Goal: Task Accomplishment & Management: Complete application form

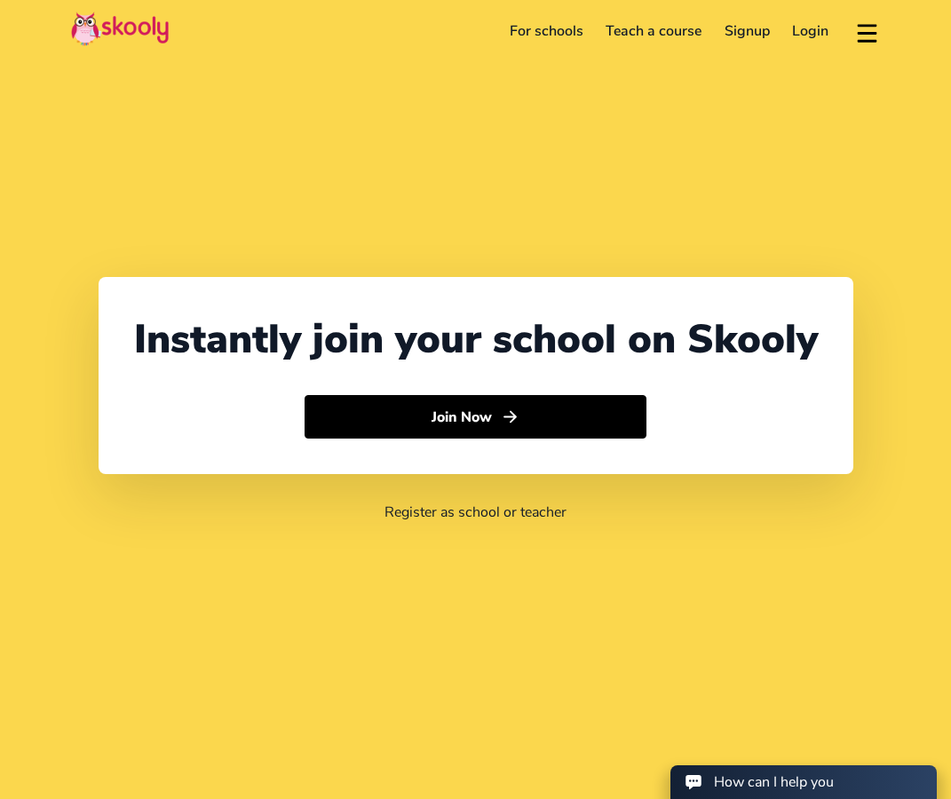
select select "65"
select select "[GEOGRAPHIC_DATA]"
select select "[GEOGRAPHIC_DATA]/[GEOGRAPHIC_DATA]"
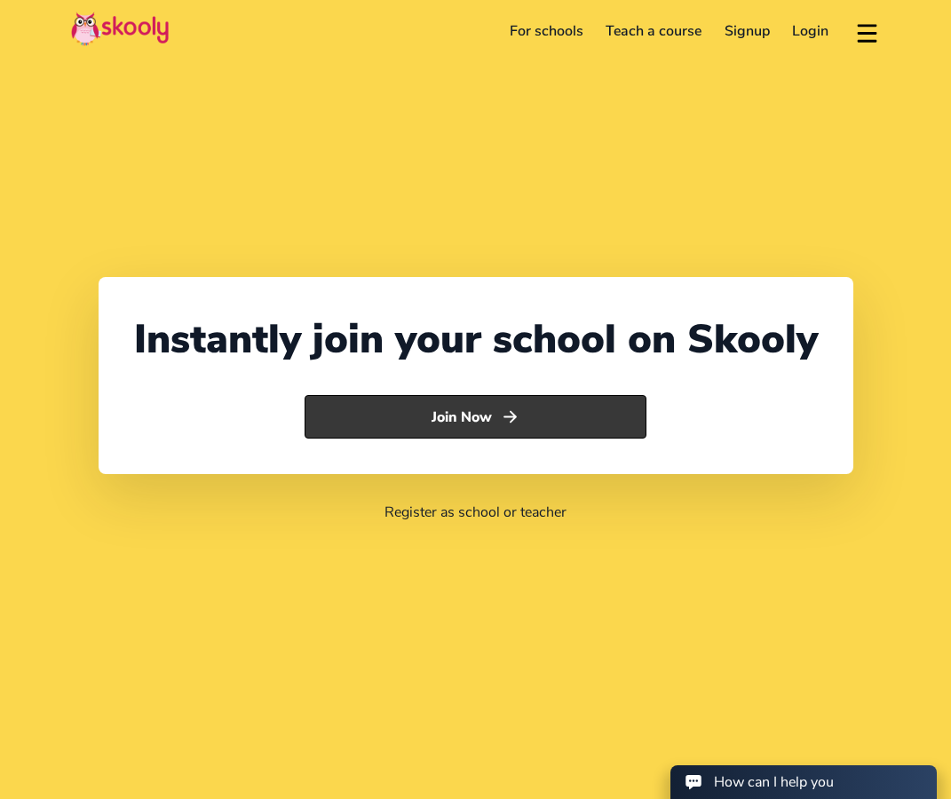
click at [406, 424] on button "Join Now" at bounding box center [476, 417] width 342 height 44
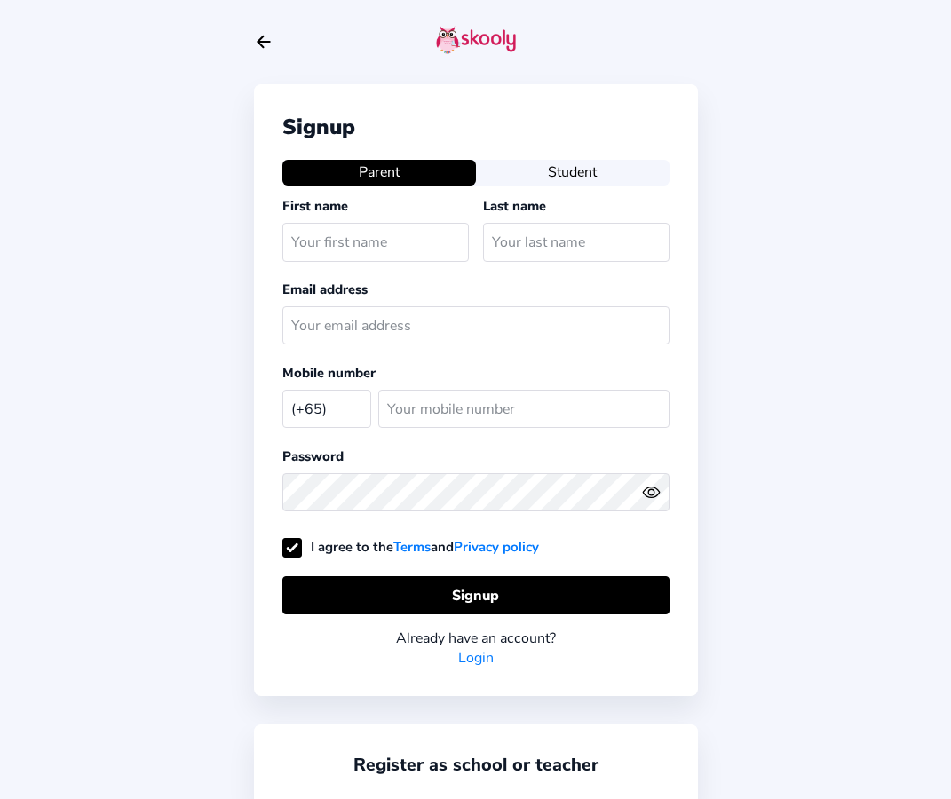
select select "SG"
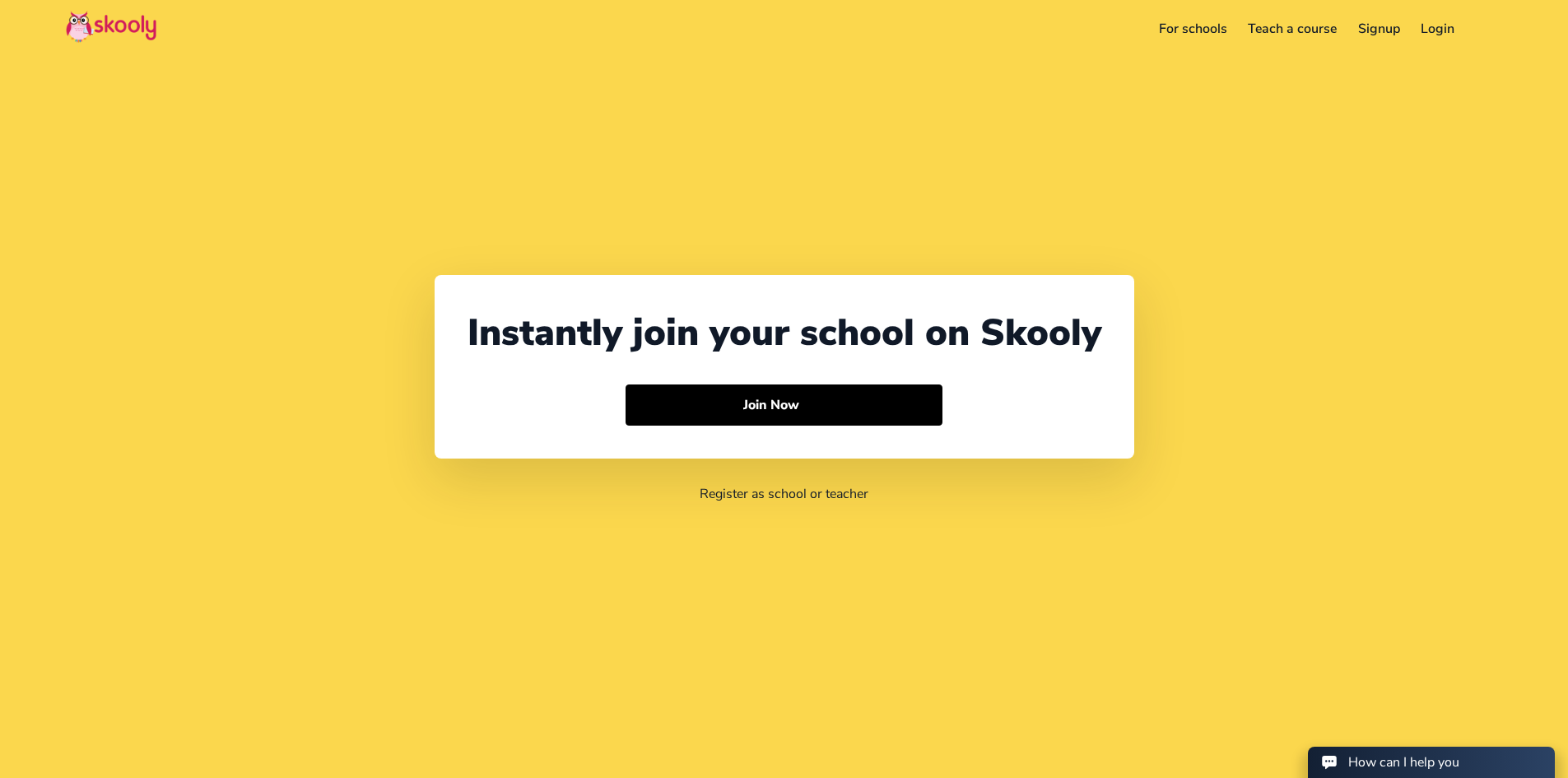
select select "65"
select select "[GEOGRAPHIC_DATA]"
select select "[GEOGRAPHIC_DATA]/[GEOGRAPHIC_DATA]"
click at [880, 32] on link "Login" at bounding box center [1439, 29] width 56 height 26
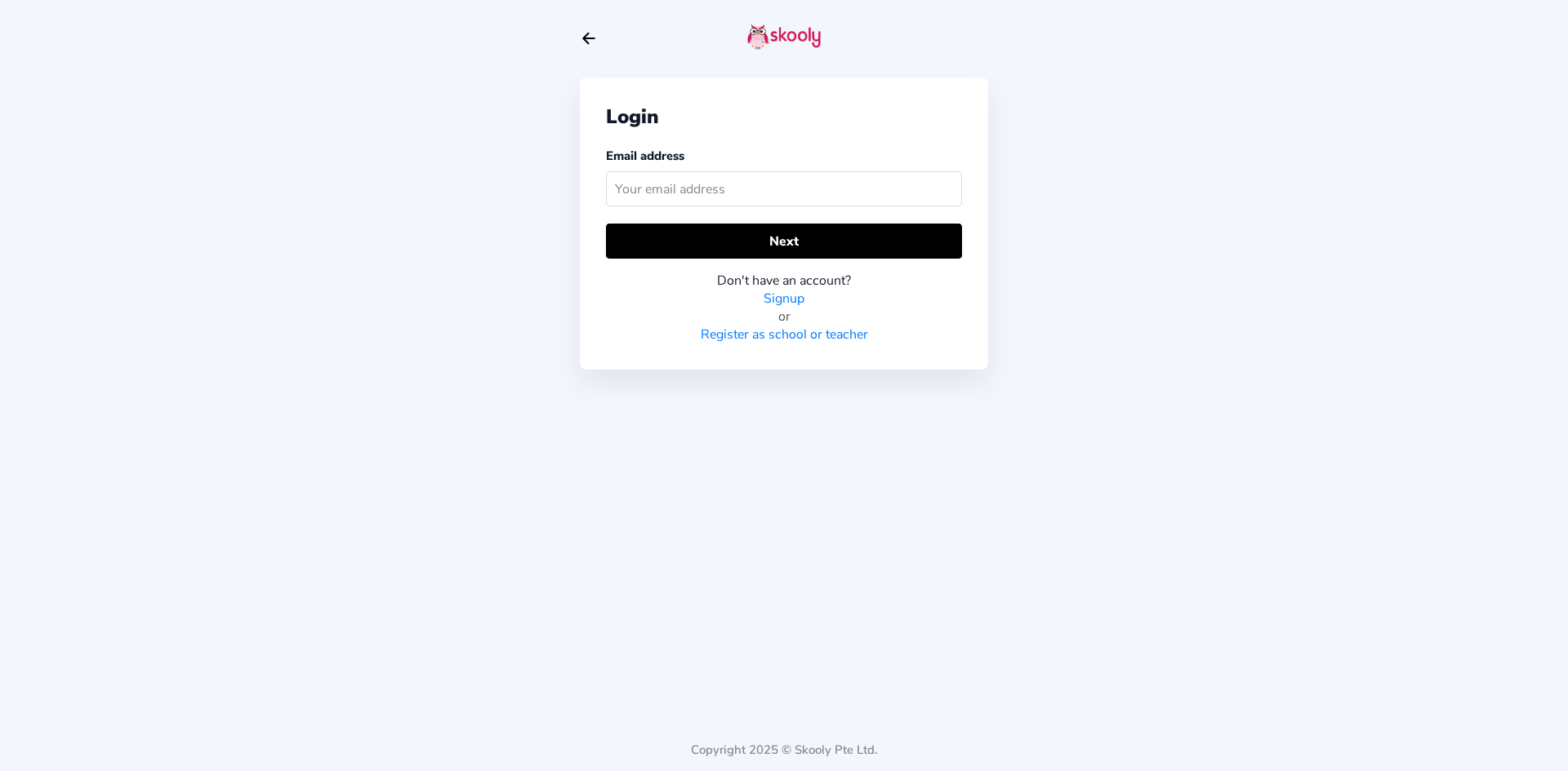
click at [676, 185] on input "text" at bounding box center [783, 189] width 356 height 35
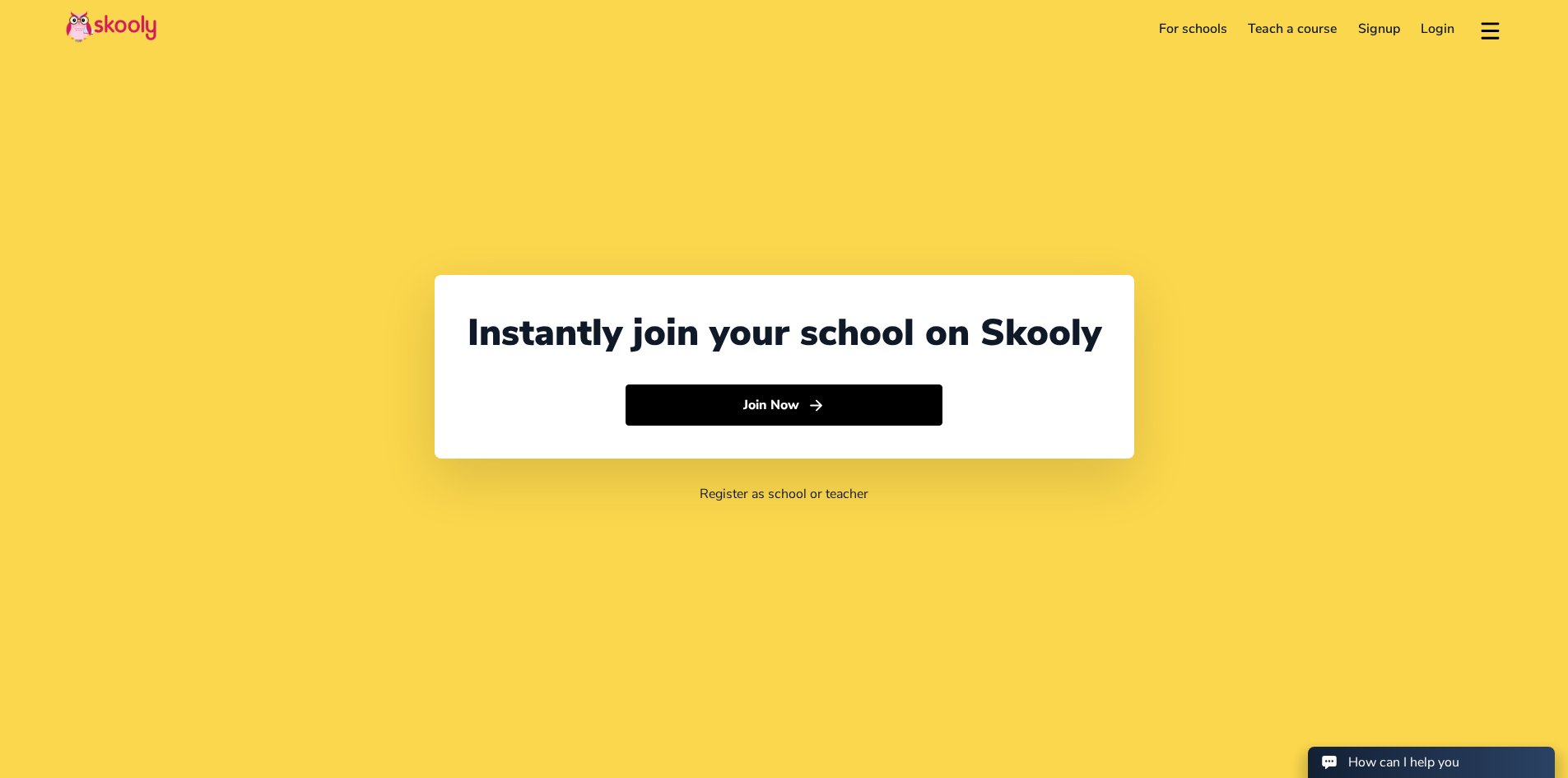
select select "65"
select select "[GEOGRAPHIC_DATA]"
select select "[GEOGRAPHIC_DATA]/[GEOGRAPHIC_DATA]"
select select "65"
select select "[GEOGRAPHIC_DATA]"
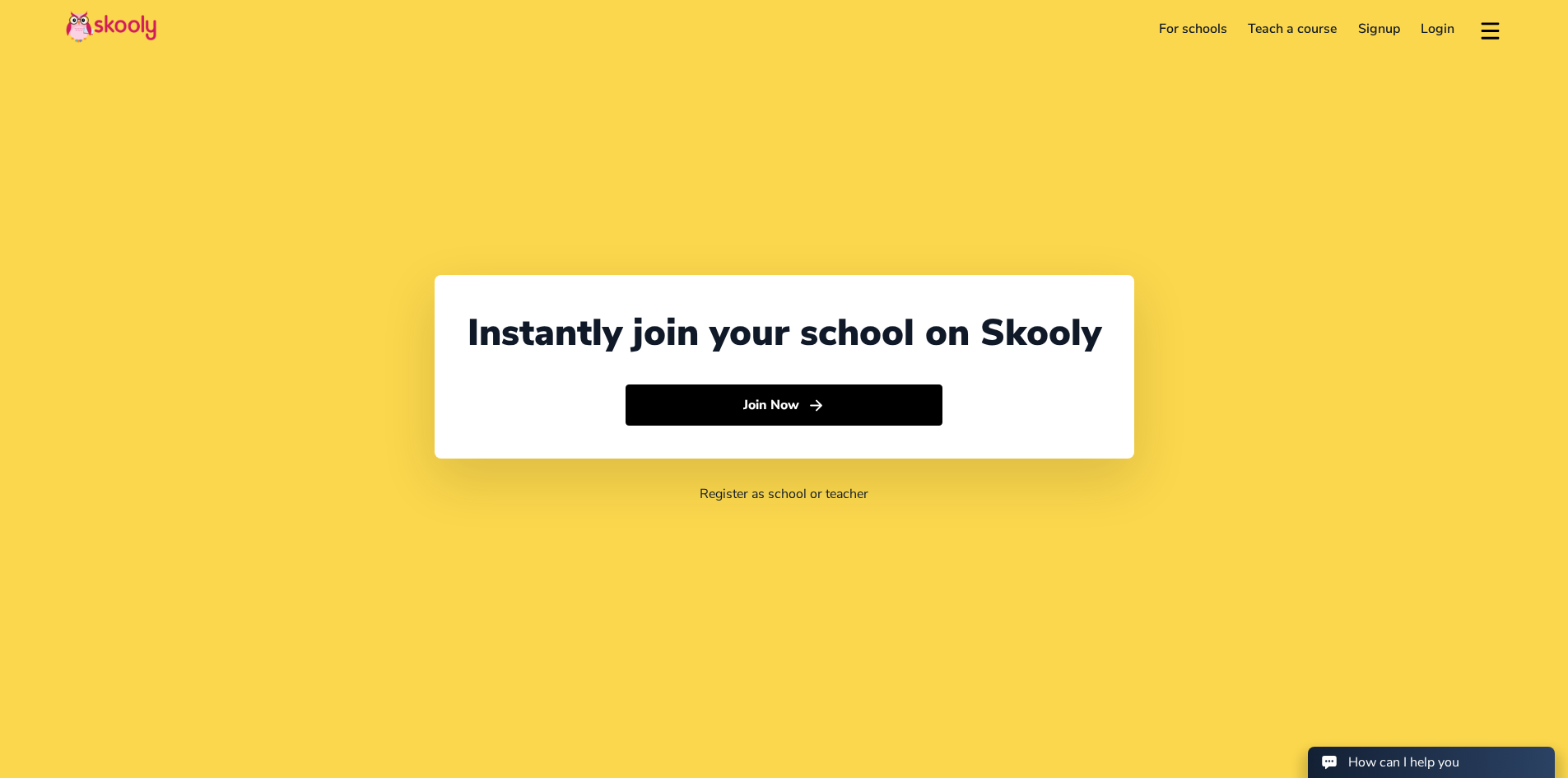
select select "[GEOGRAPHIC_DATA]/[GEOGRAPHIC_DATA]"
click at [1429, 32] on link "Login" at bounding box center [1439, 29] width 56 height 26
